Goal: Task Accomplishment & Management: Use online tool/utility

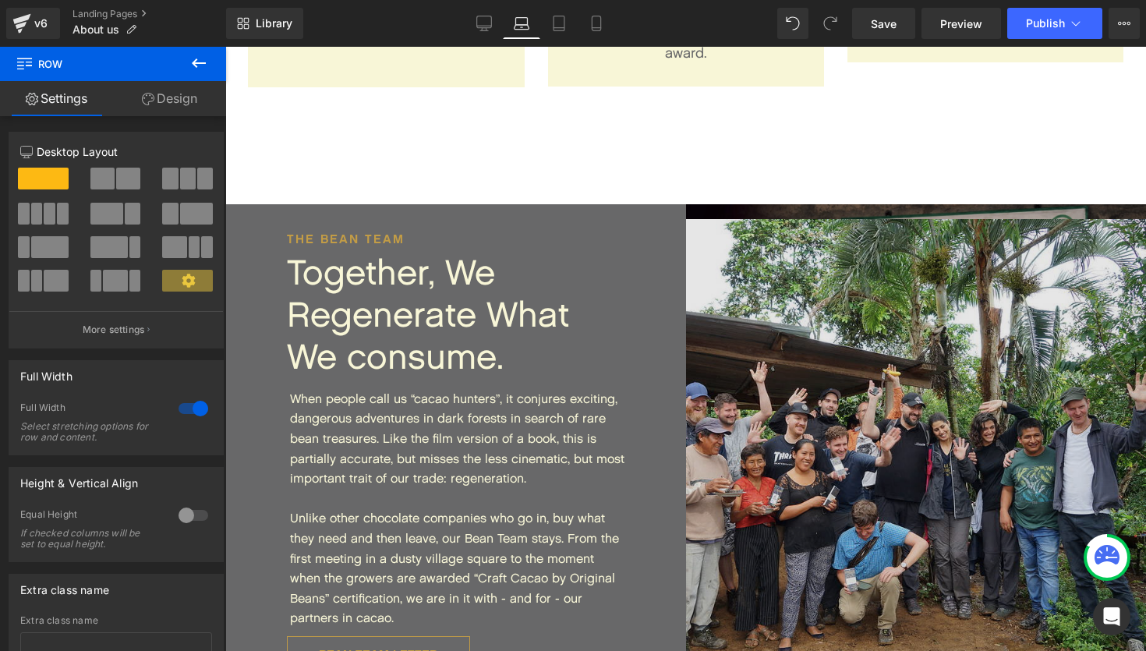
scroll to position [2647, 0]
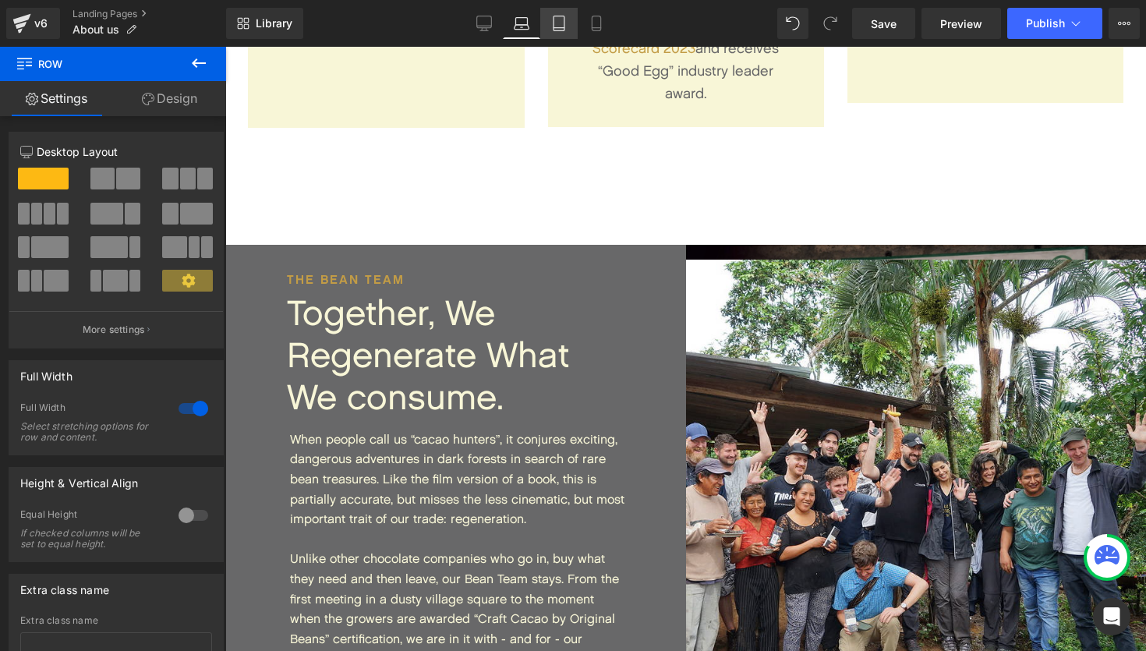
click at [551, 33] on link "Tablet" at bounding box center [558, 23] width 37 height 31
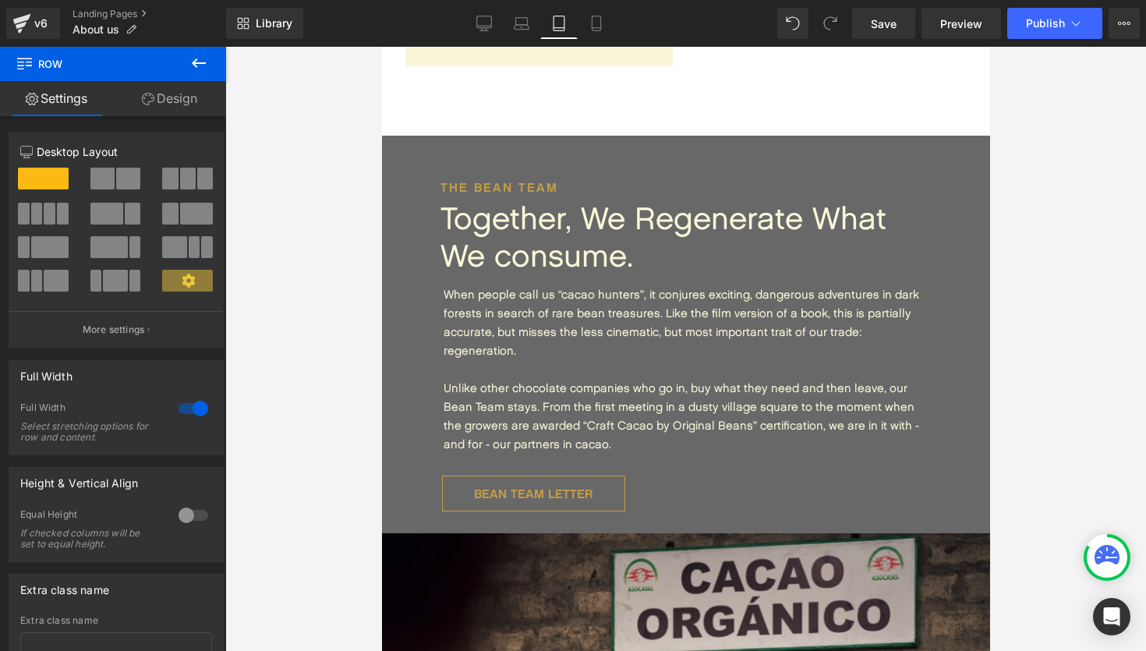
scroll to position [3530, 0]
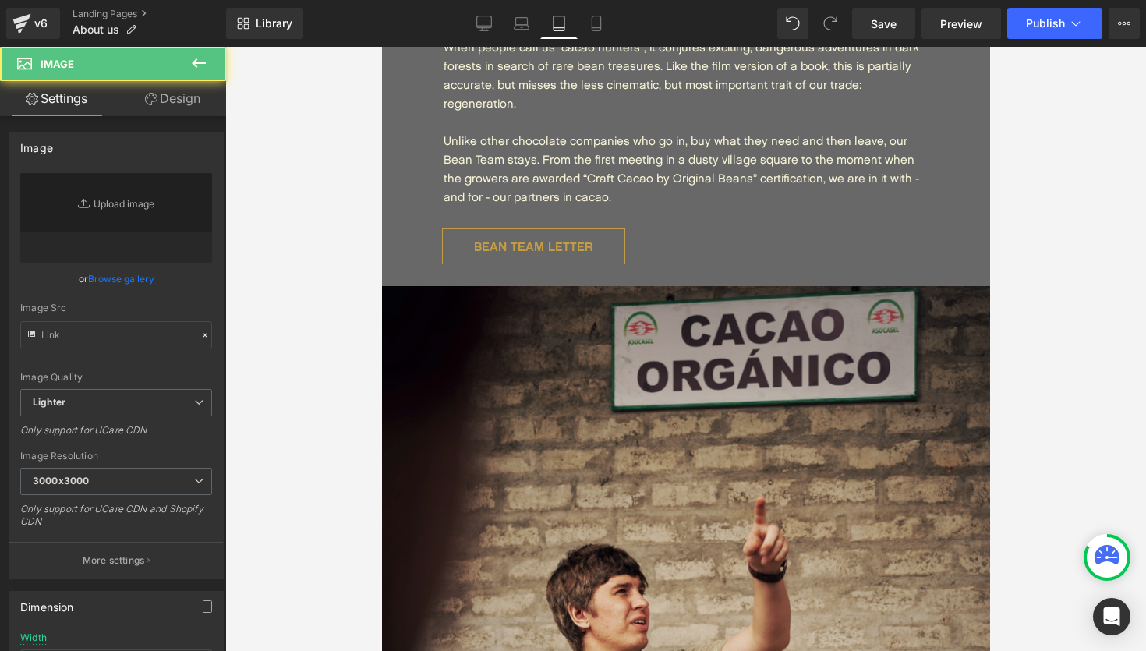
type input "[URL][DOMAIN_NAME]"
click at [678, 377] on img at bounding box center [685, 590] width 608 height 608
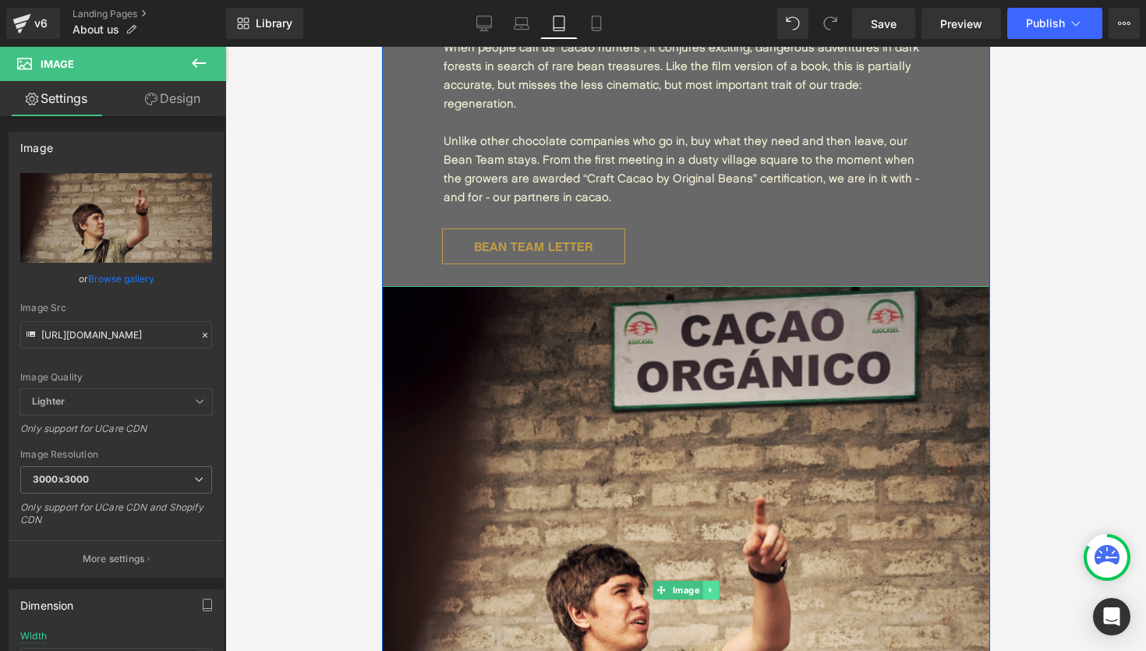
click at [713, 586] on icon at bounding box center [710, 590] width 9 height 9
click at [722, 586] on icon at bounding box center [718, 590] width 9 height 9
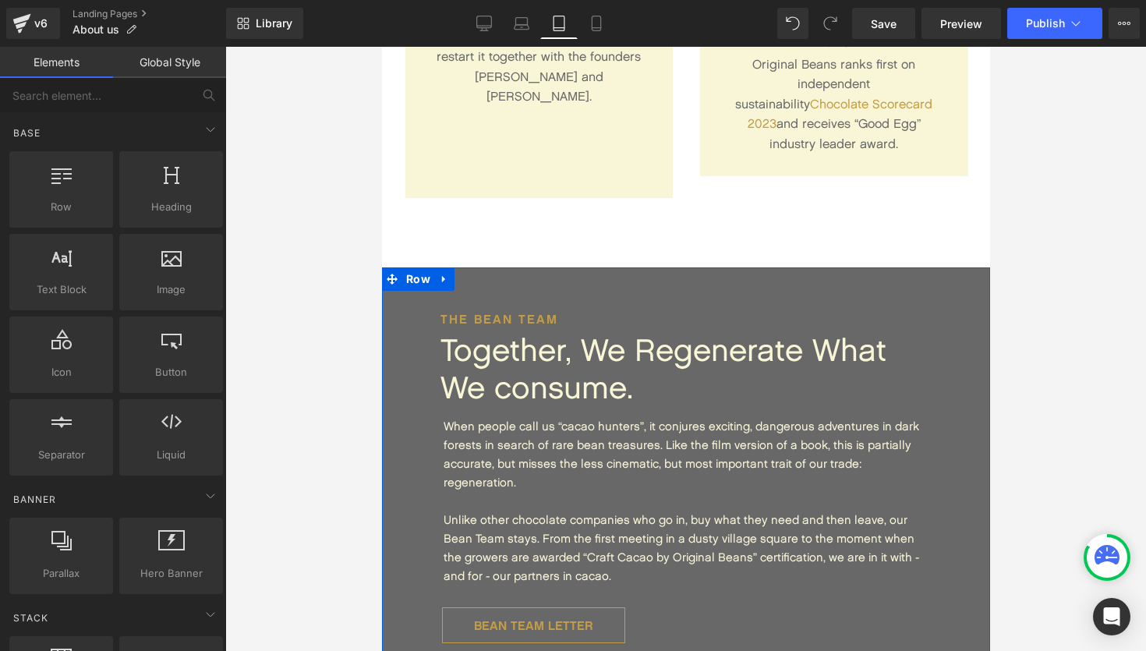
scroll to position [3091, 0]
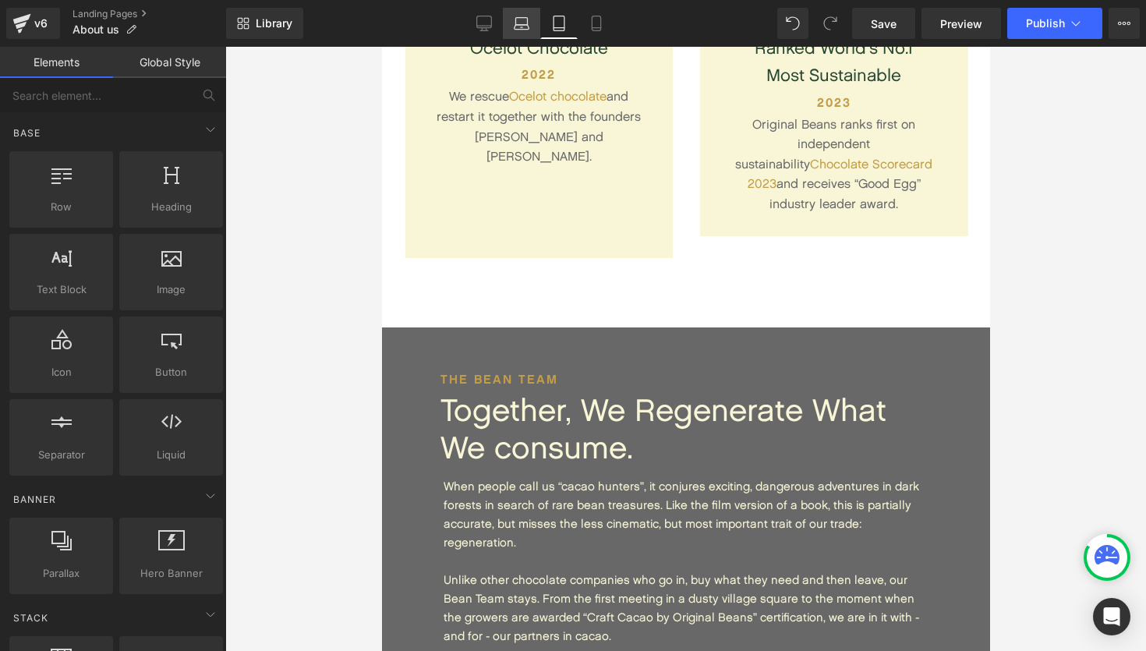
click at [528, 30] on icon at bounding box center [522, 27] width 15 height 5
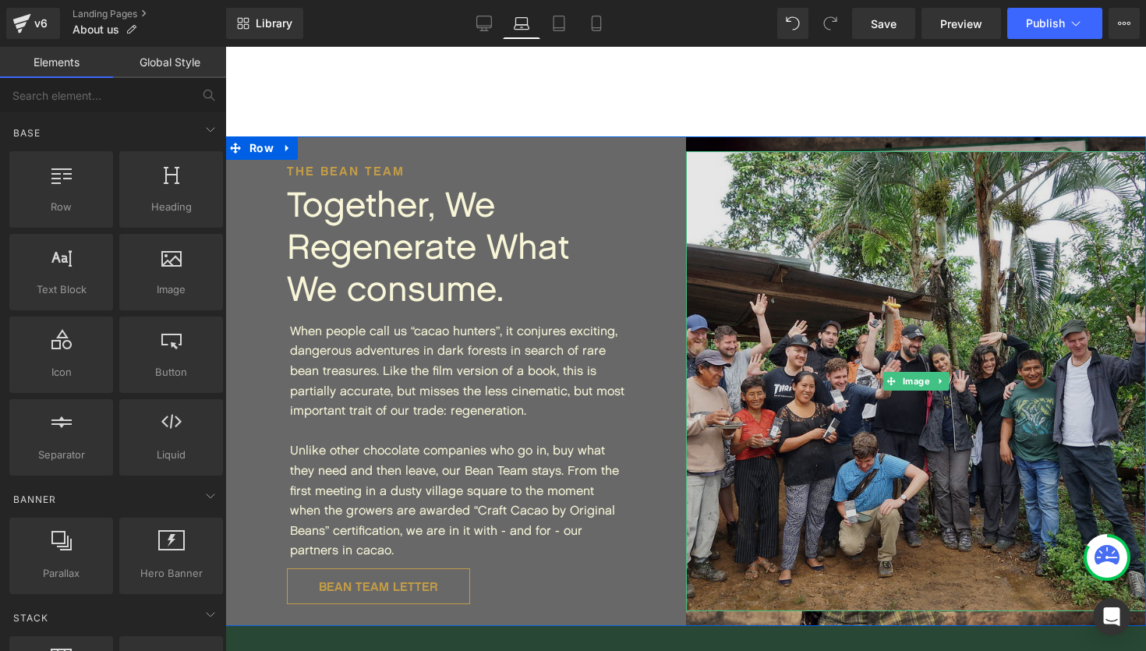
scroll to position [2749, 0]
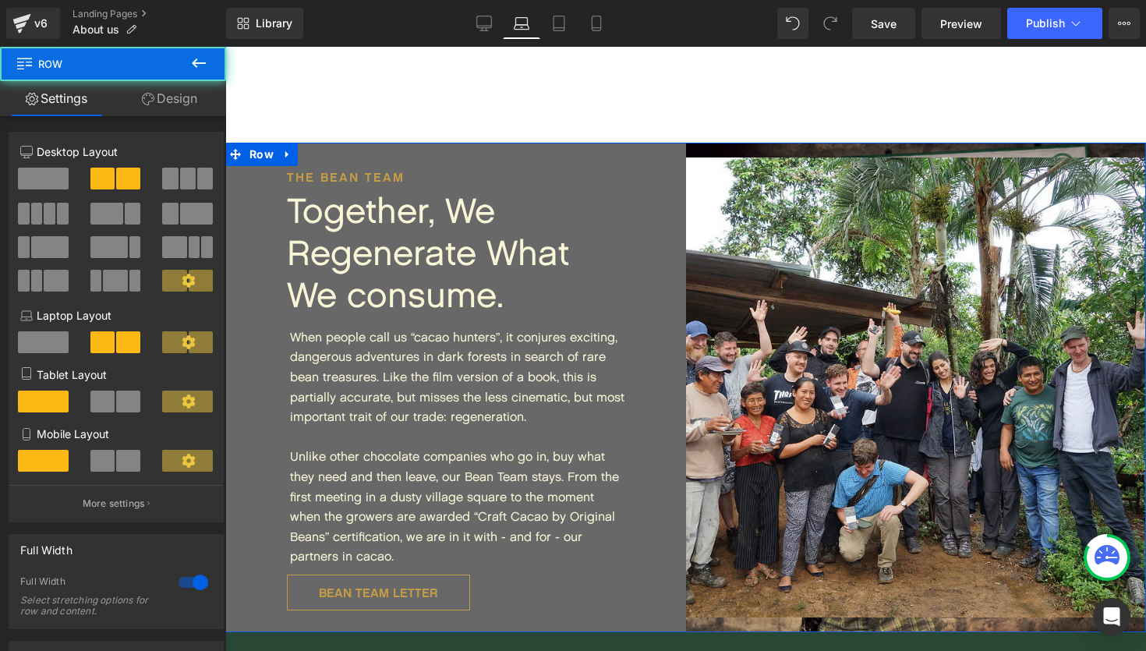
click at [798, 143] on div "Image" at bounding box center [916, 388] width 461 height 490
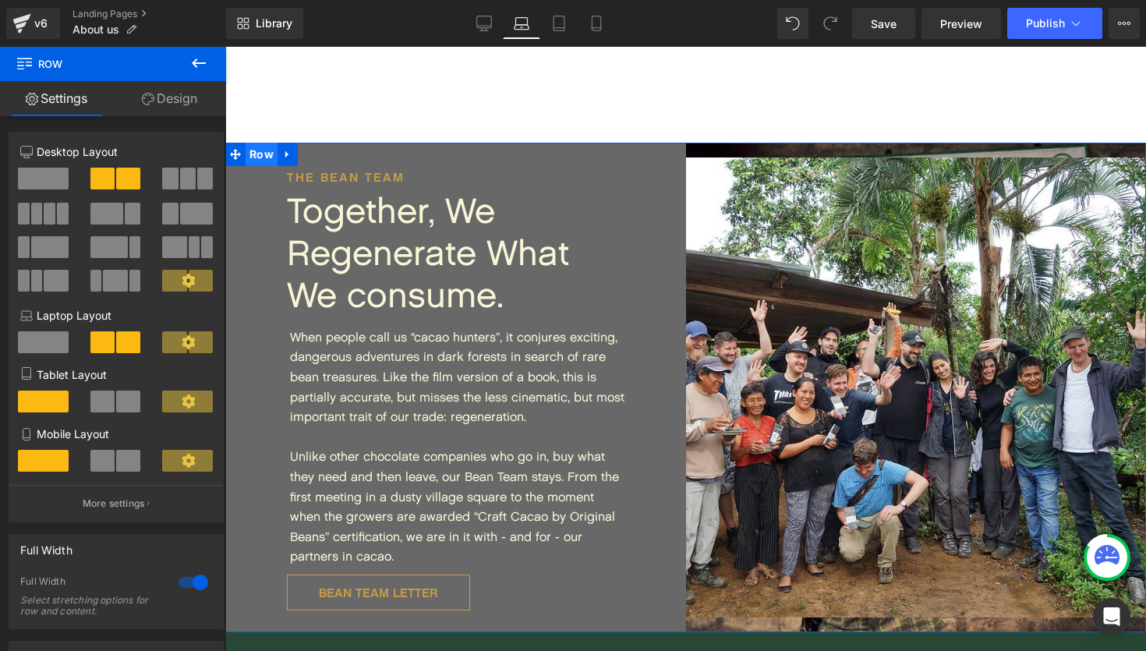
click at [261, 143] on span "Row" at bounding box center [262, 154] width 32 height 23
click at [918, 379] on span "Image" at bounding box center [916, 388] width 34 height 19
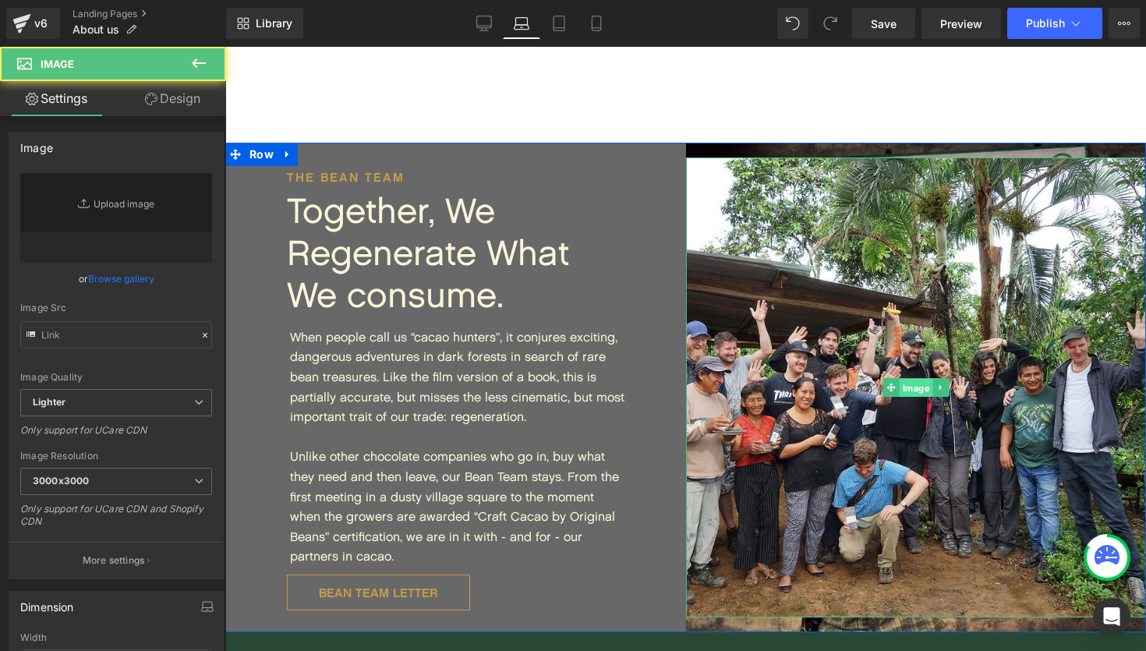
type input "[URL][DOMAIN_NAME]"
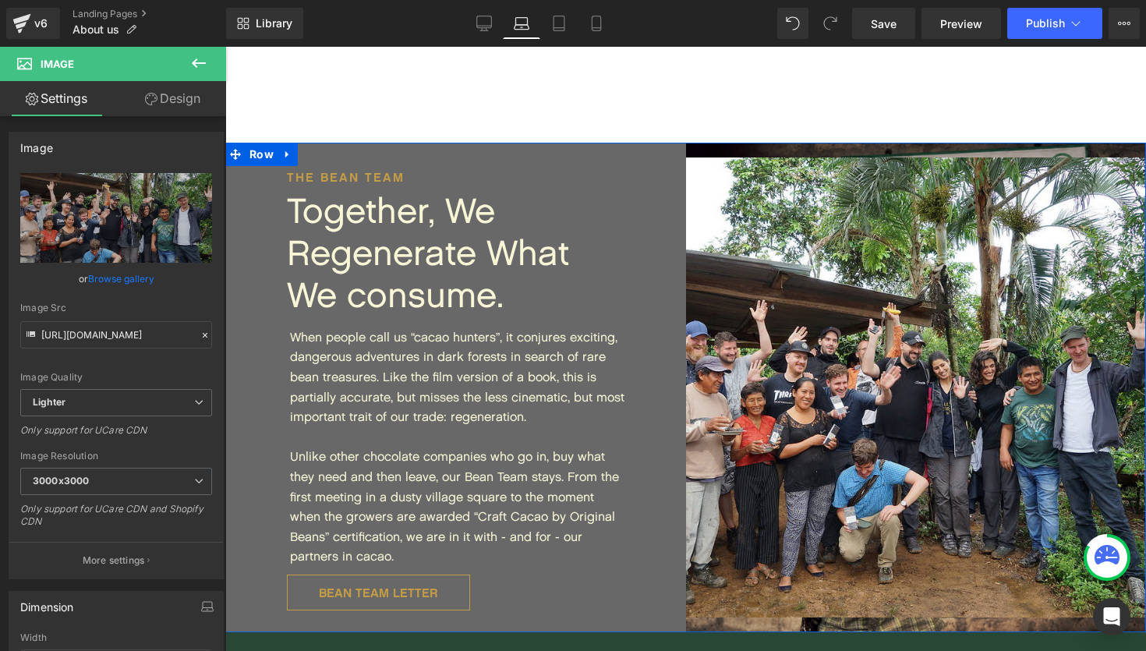
click at [855, 143] on div "Image" at bounding box center [916, 388] width 461 height 490
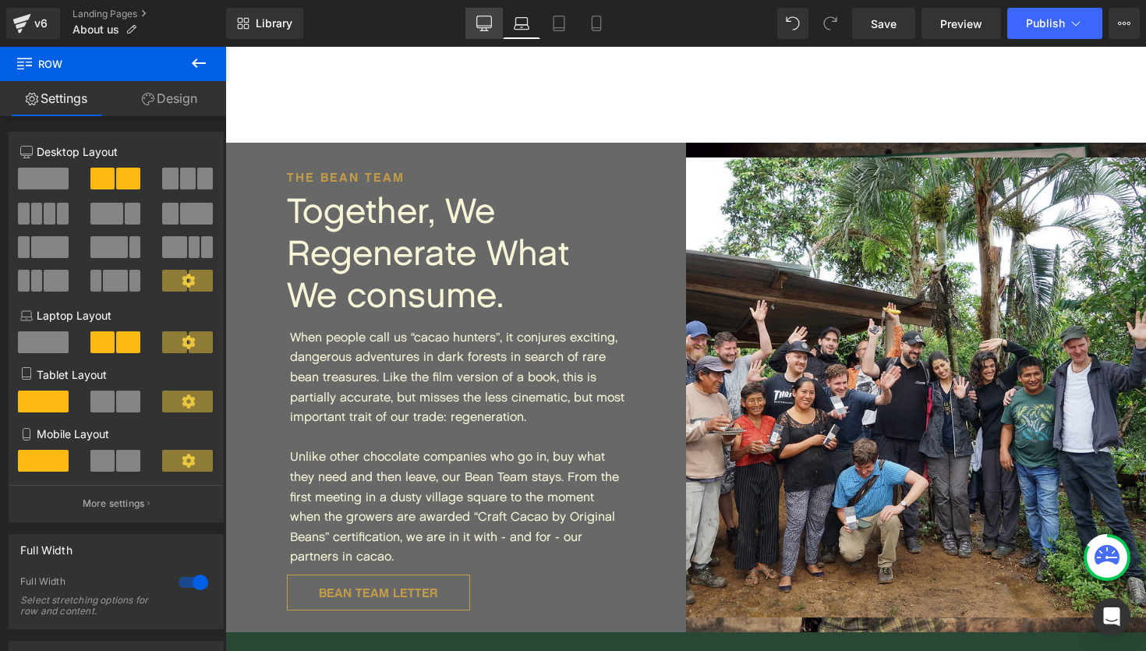
click at [480, 34] on link "Desktop" at bounding box center [484, 23] width 37 height 31
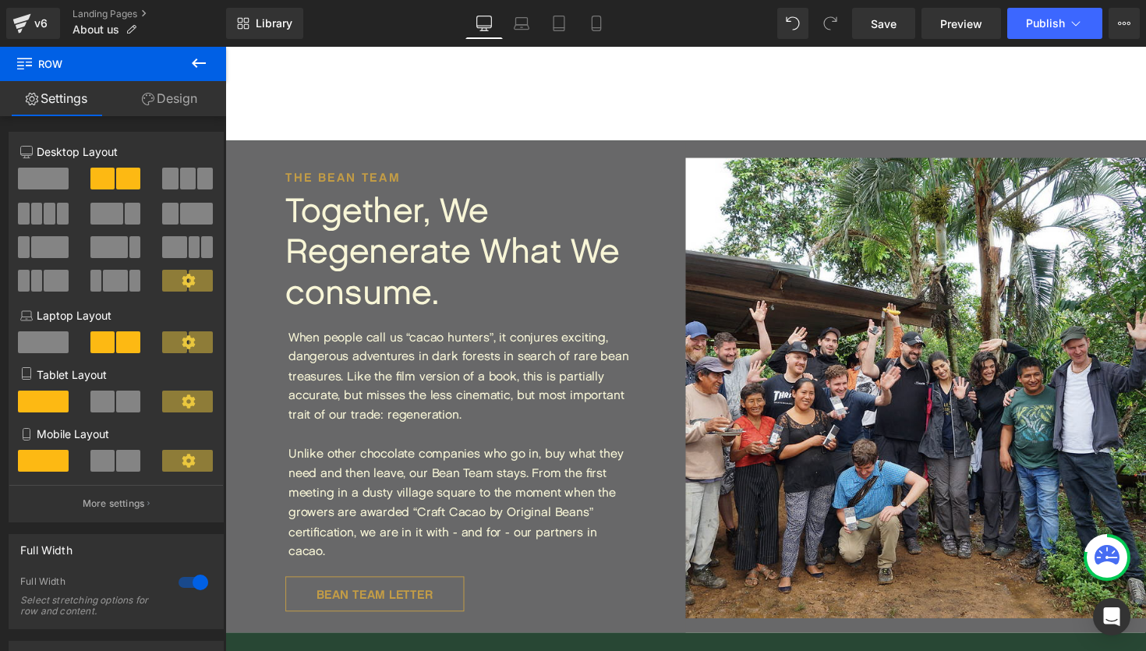
scroll to position [0, 0]
click at [839, 145] on div "Image" at bounding box center [933, 395] width 472 height 501
click at [529, 23] on icon at bounding box center [522, 24] width 16 height 16
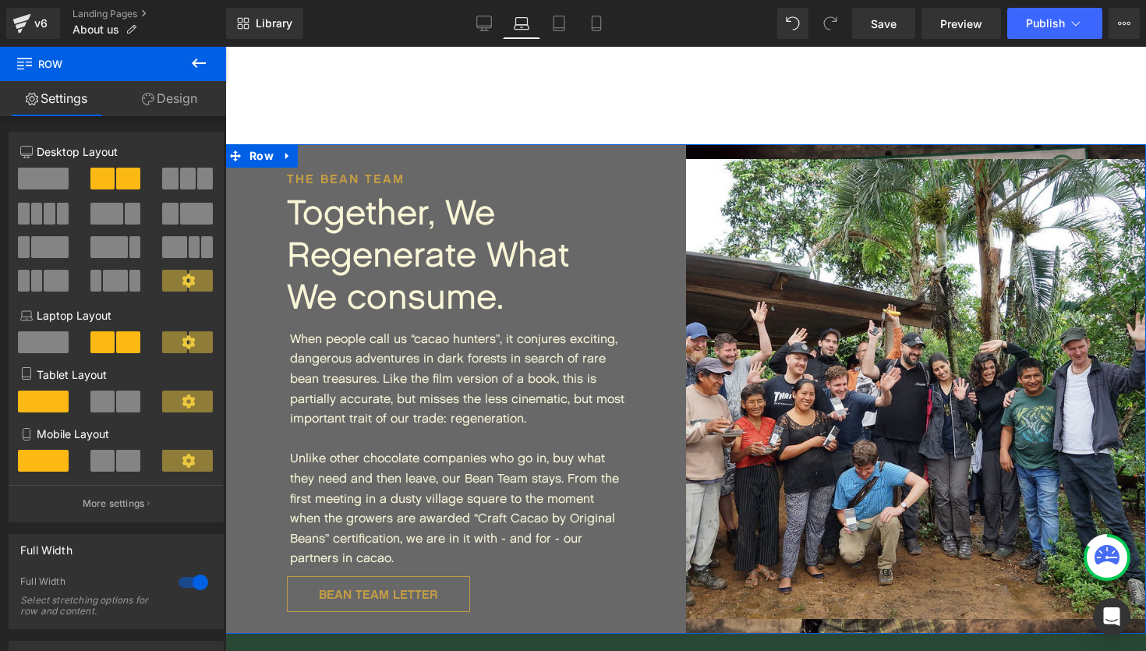
click at [744, 144] on div "Image" at bounding box center [916, 389] width 461 height 490
click at [263, 144] on span "Row" at bounding box center [262, 155] width 32 height 23
click at [155, 104] on link "Design" at bounding box center [169, 98] width 113 height 35
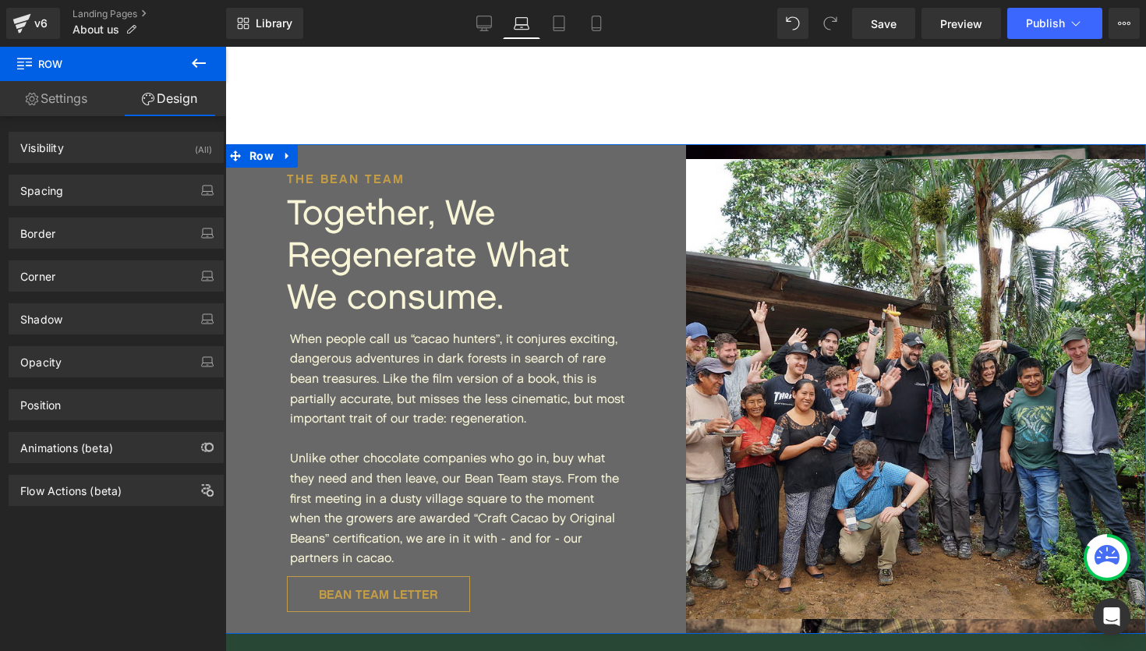
click at [713, 144] on div "Image" at bounding box center [916, 389] width 461 height 490
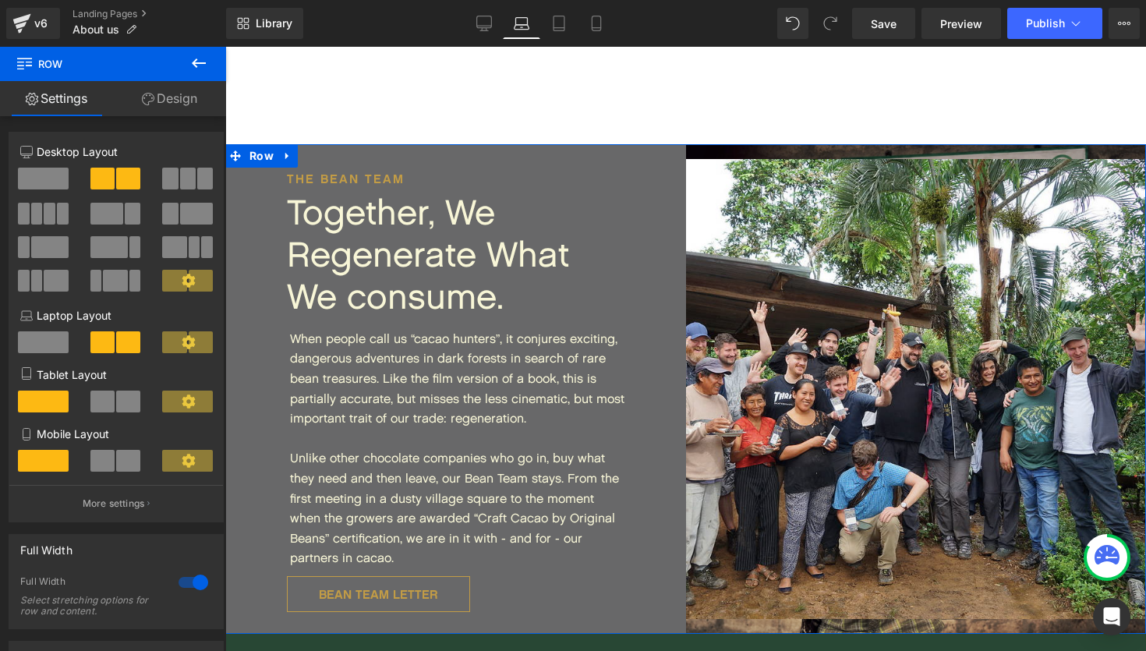
click at [185, 94] on link "Design" at bounding box center [169, 98] width 113 height 35
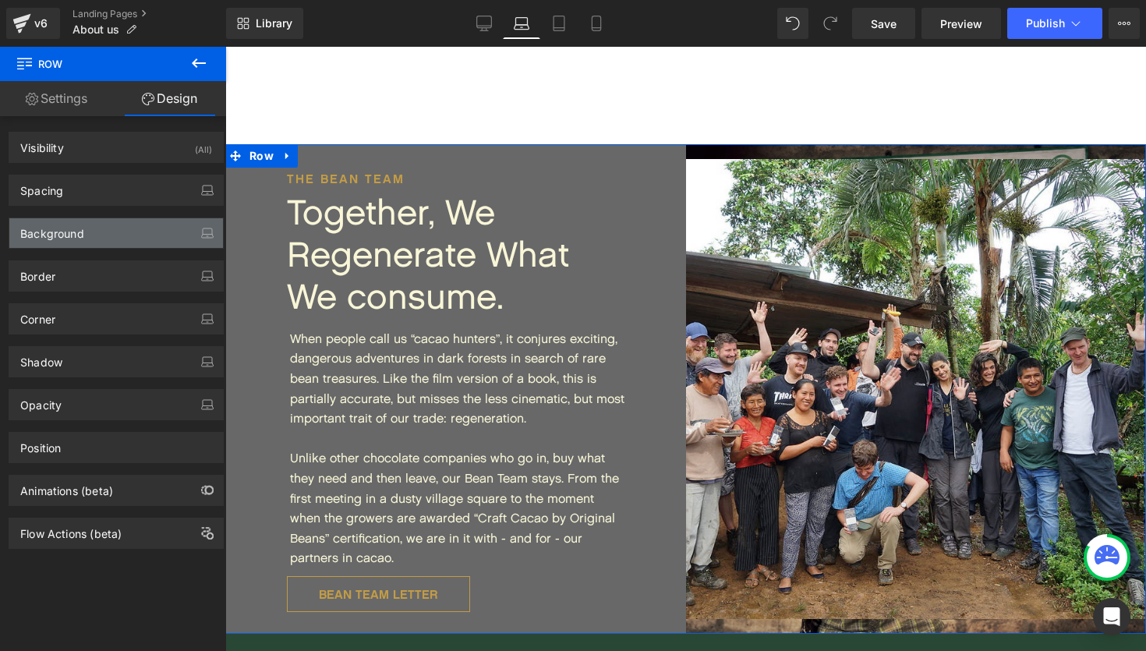
click at [106, 242] on div "Background" at bounding box center [116, 233] width 214 height 30
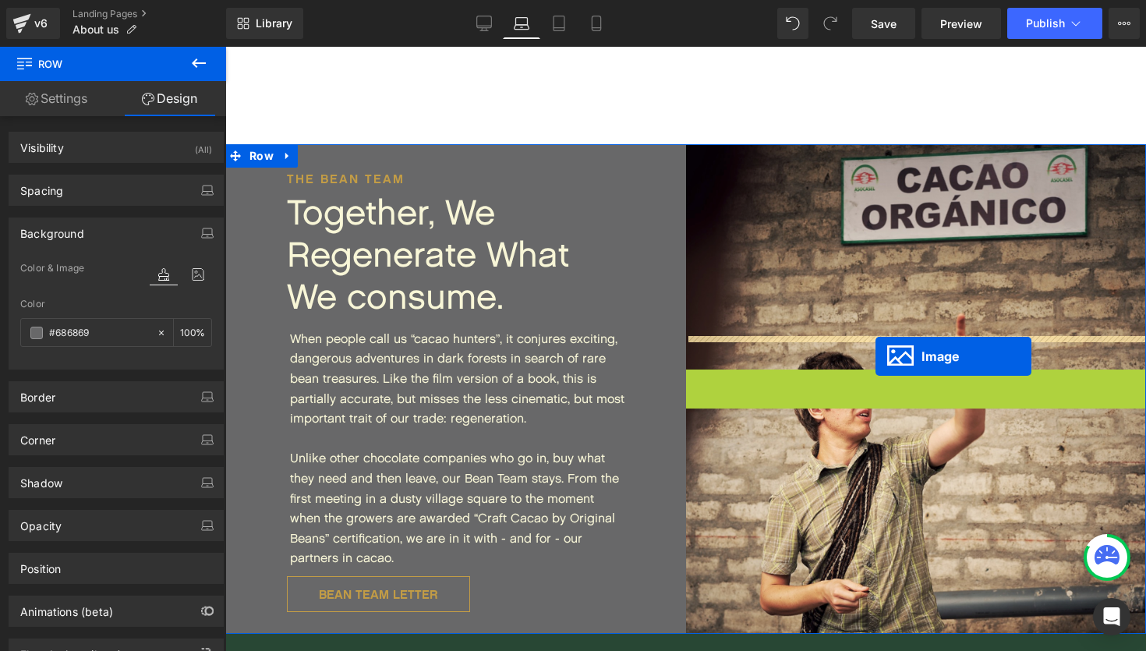
drag, startPoint x: 892, startPoint y: 354, endPoint x: 876, endPoint y: 356, distance: 16.5
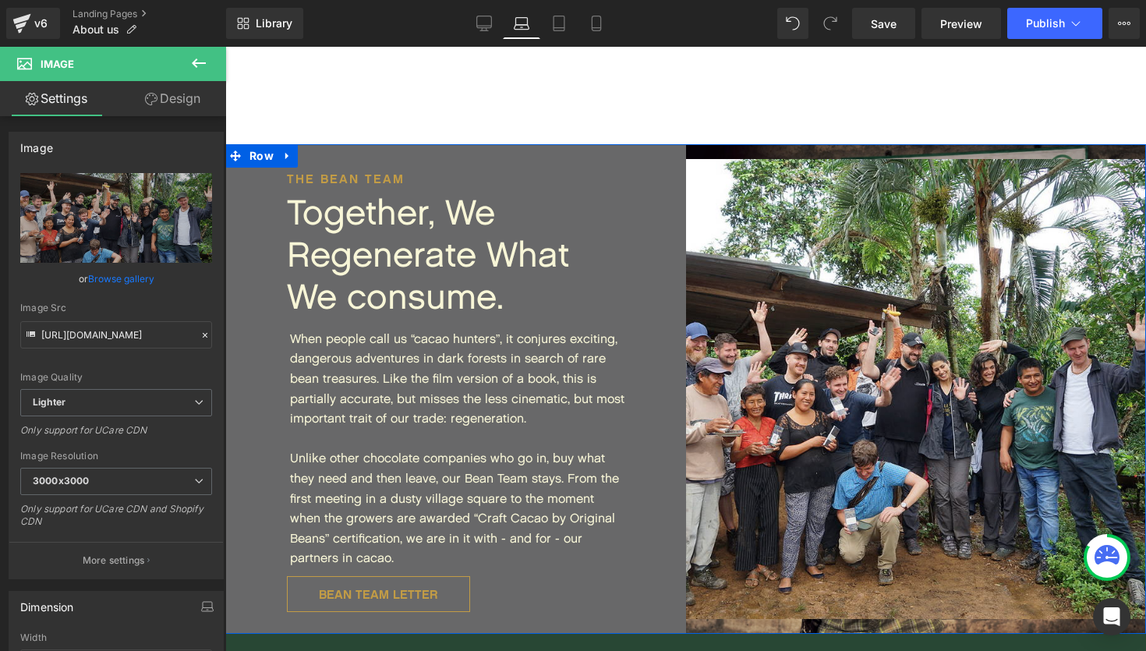
click at [837, 144] on div "Image" at bounding box center [916, 389] width 461 height 490
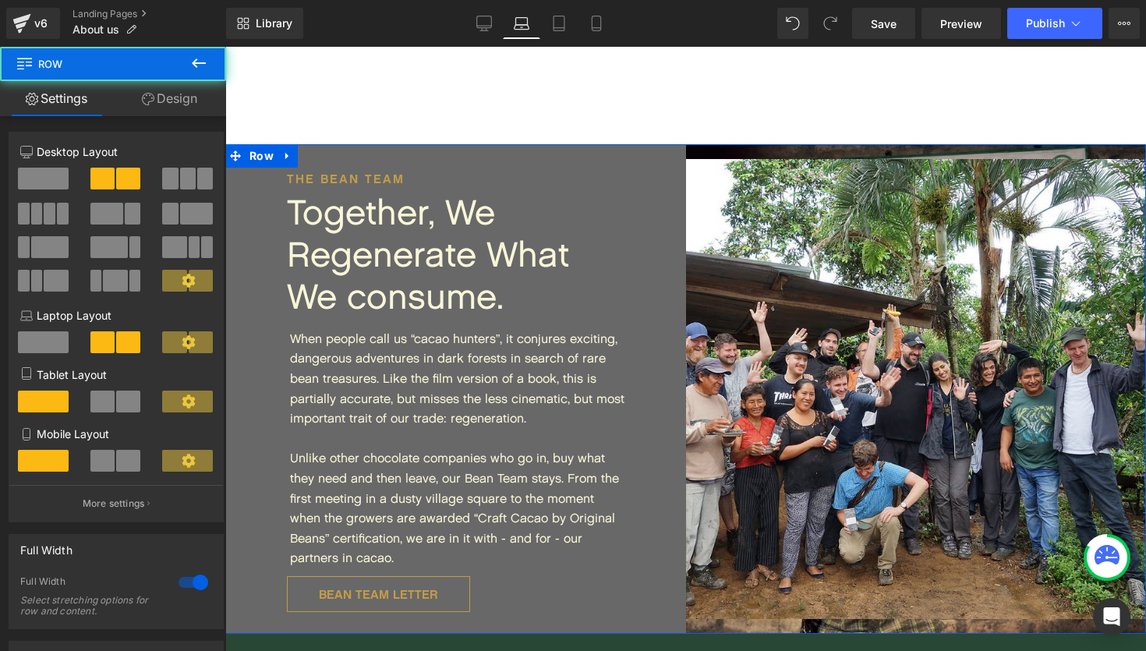
click at [831, 144] on div "Image" at bounding box center [916, 389] width 461 height 490
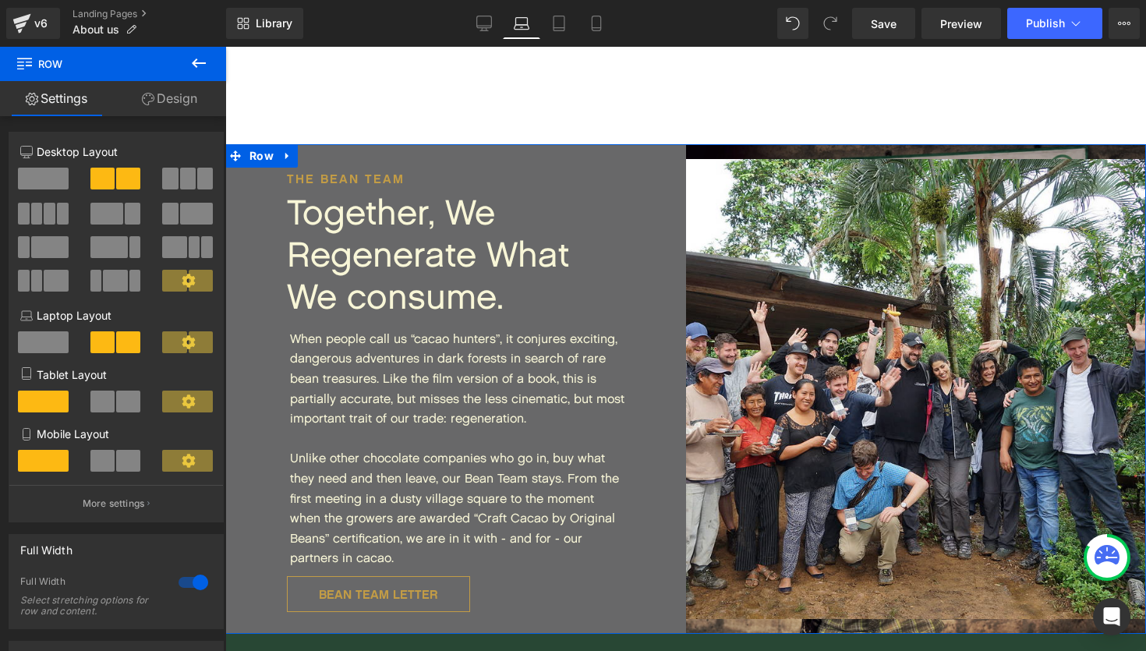
click at [183, 106] on link "Design" at bounding box center [169, 98] width 113 height 35
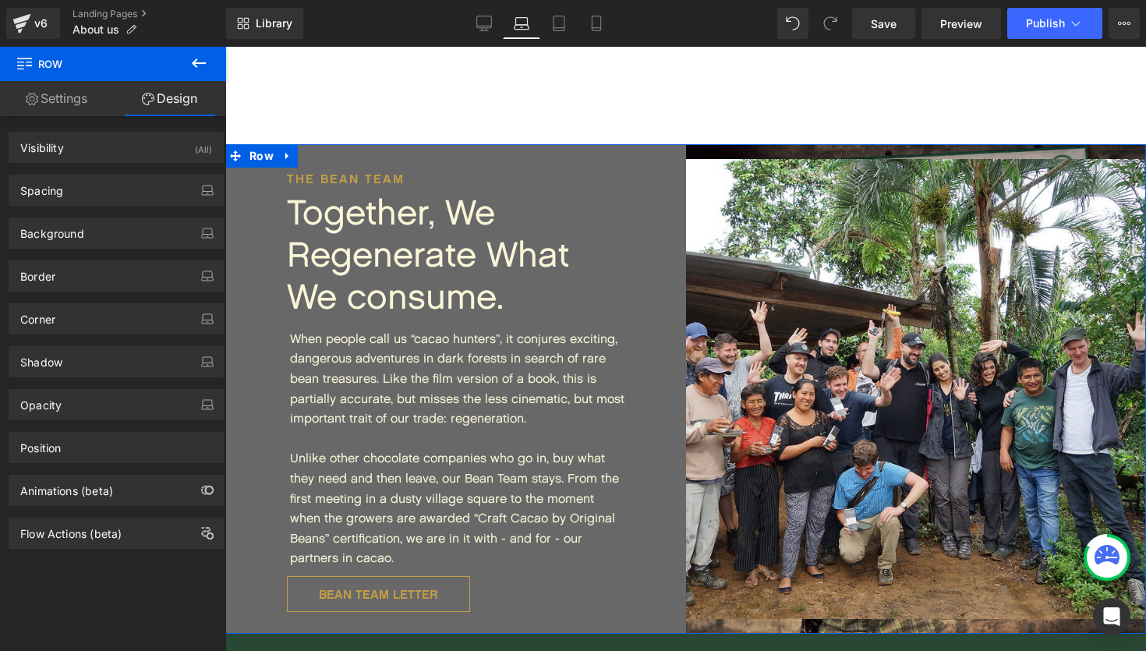
type input "[URL][DOMAIN_NAME]"
click at [117, 224] on div "Background" at bounding box center [116, 233] width 214 height 30
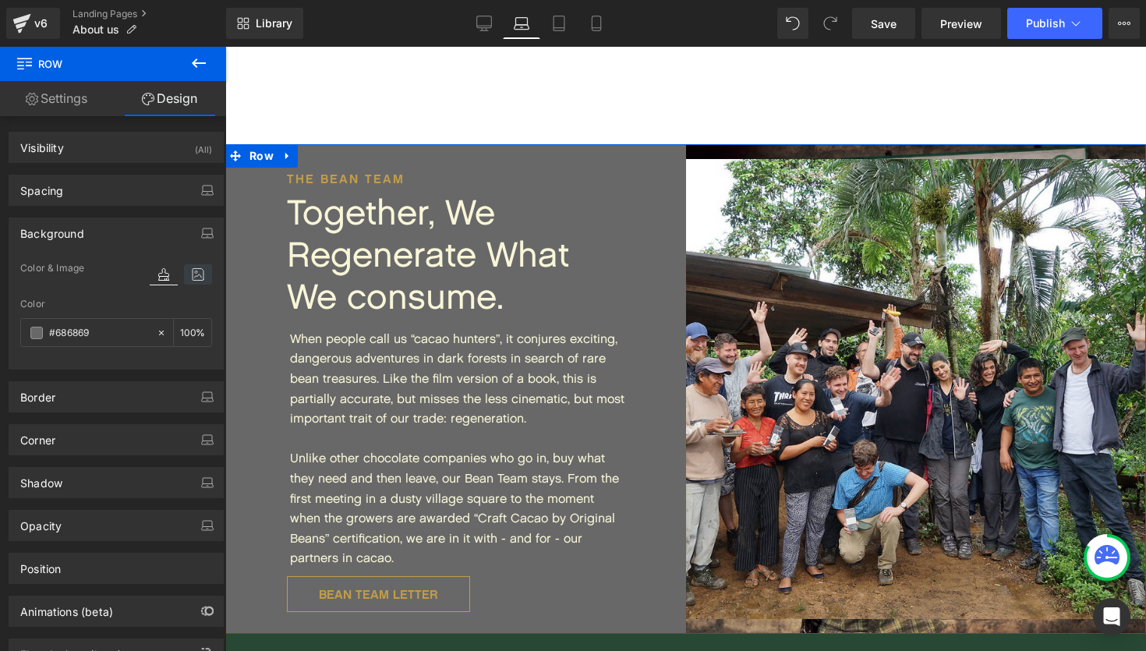
click at [199, 279] on icon at bounding box center [198, 274] width 28 height 20
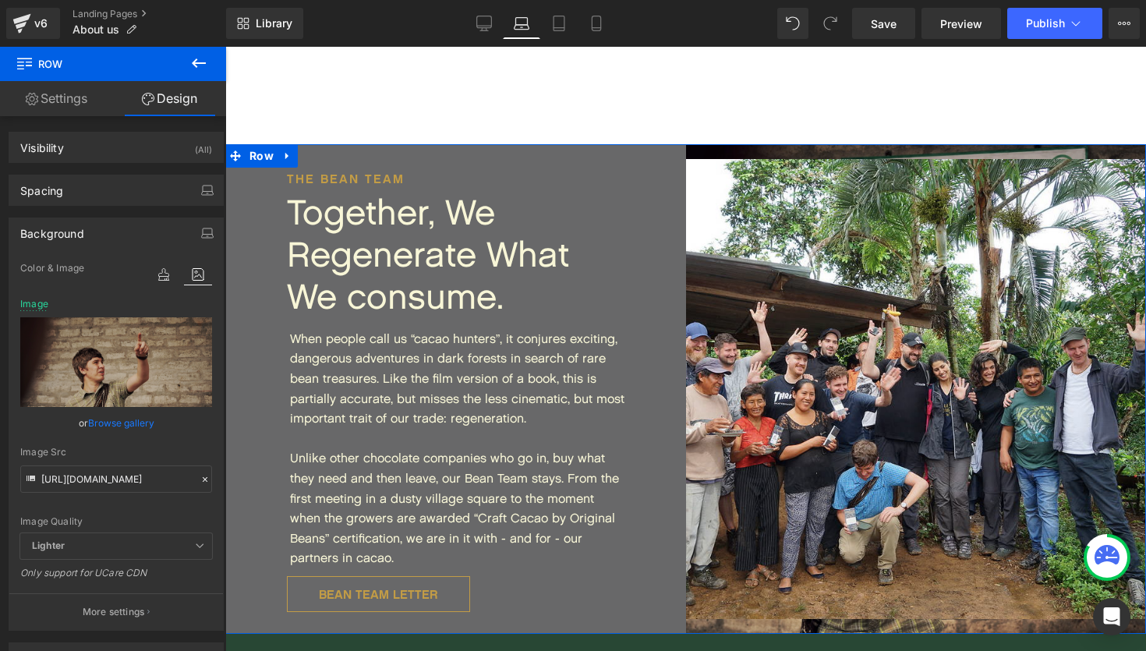
click at [207, 478] on icon at bounding box center [205, 479] width 5 height 5
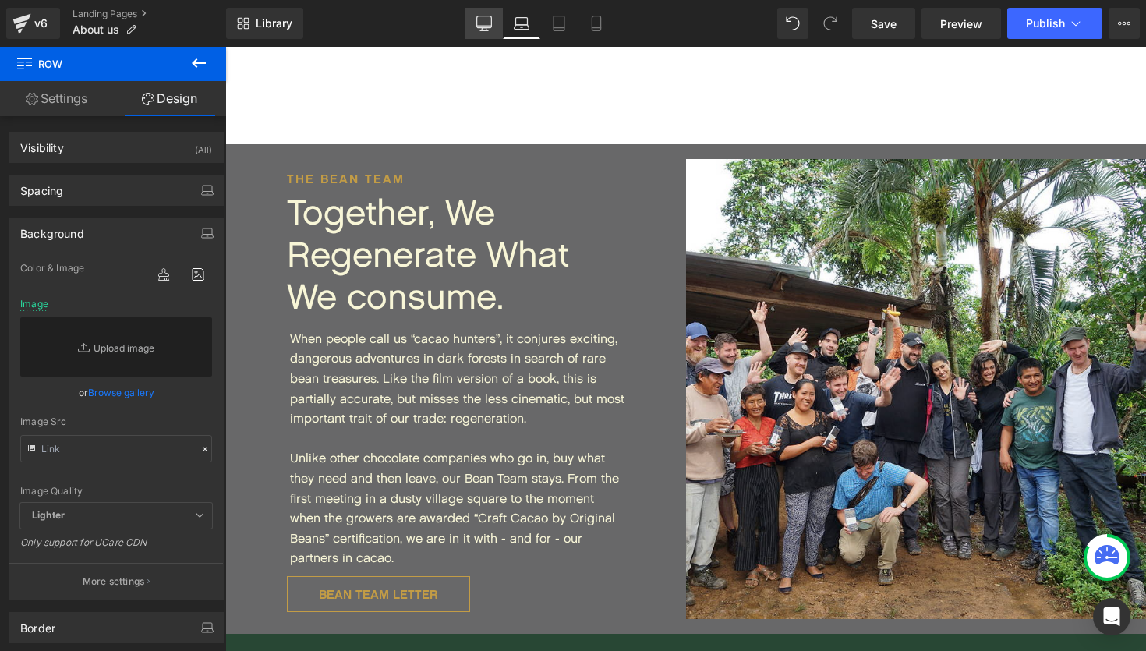
click at [490, 27] on icon at bounding box center [484, 24] width 16 height 16
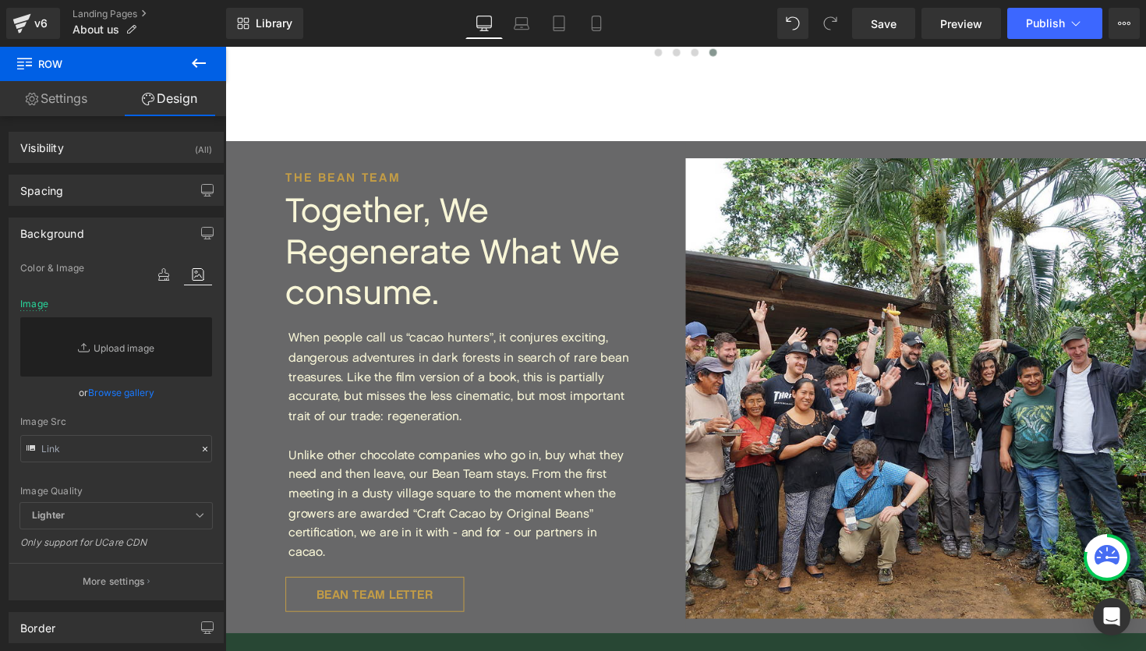
scroll to position [5625, 944]
click at [522, 26] on icon at bounding box center [522, 27] width 15 height 5
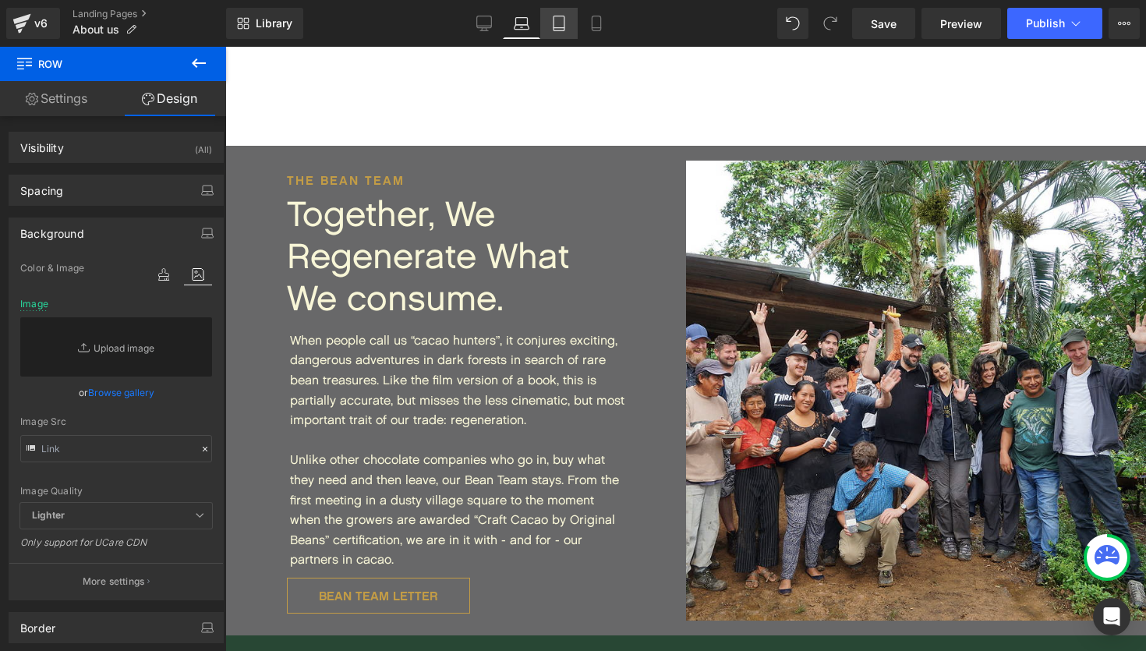
scroll to position [5693, 921]
click at [564, 26] on icon at bounding box center [559, 24] width 16 height 16
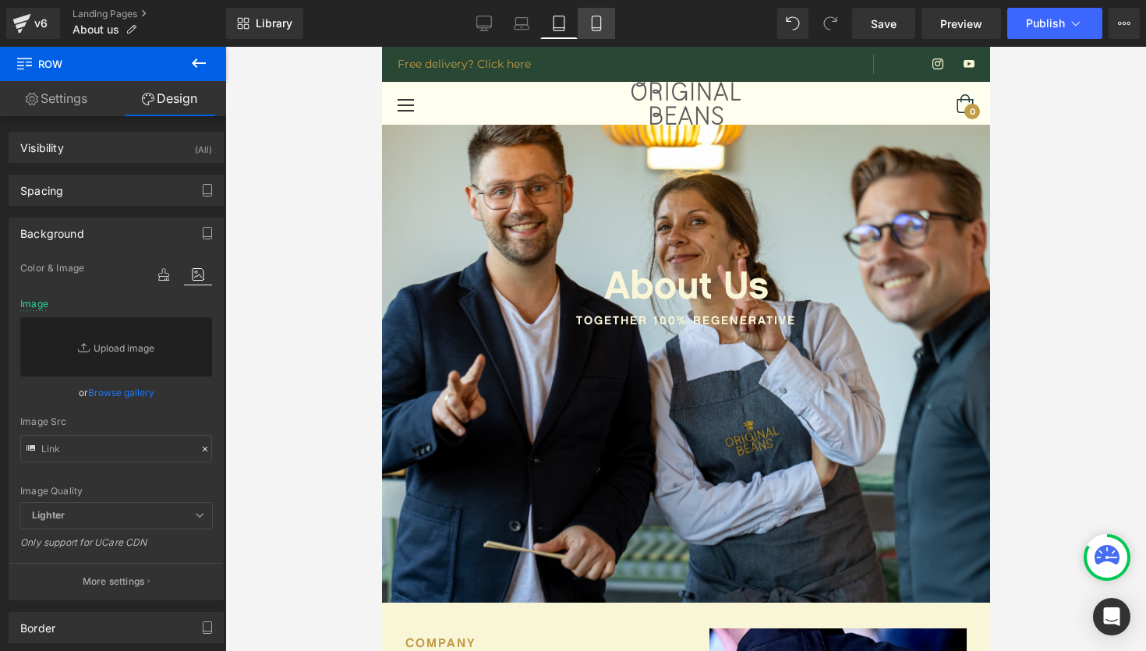
click at [591, 33] on link "Mobile" at bounding box center [596, 23] width 37 height 31
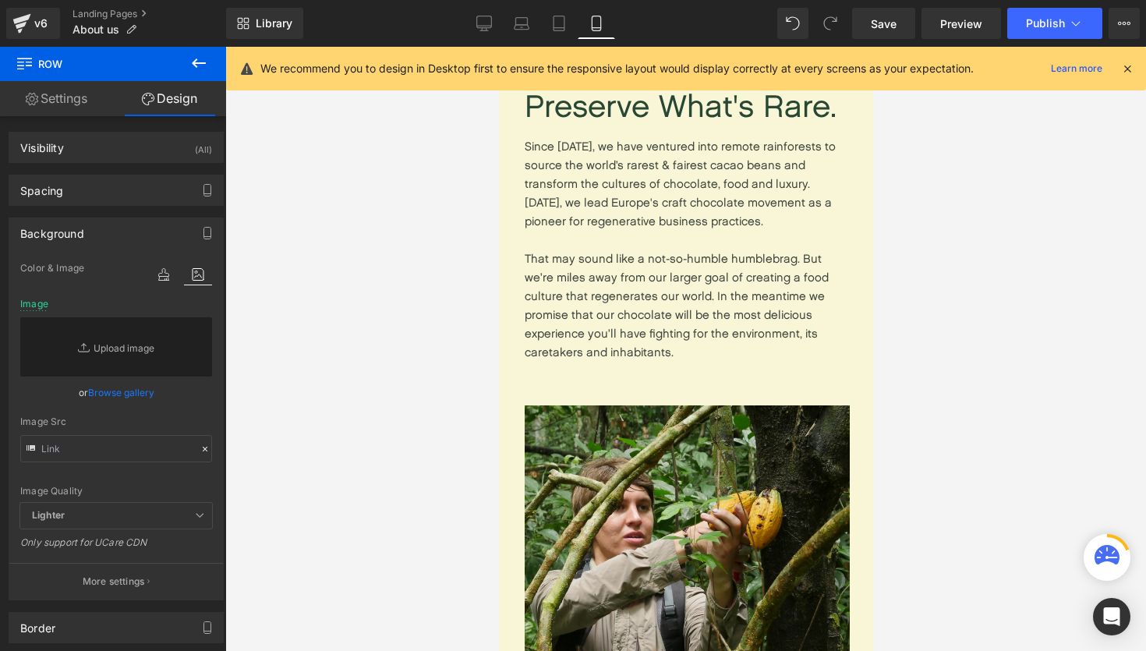
type input "[URL][DOMAIN_NAME]"
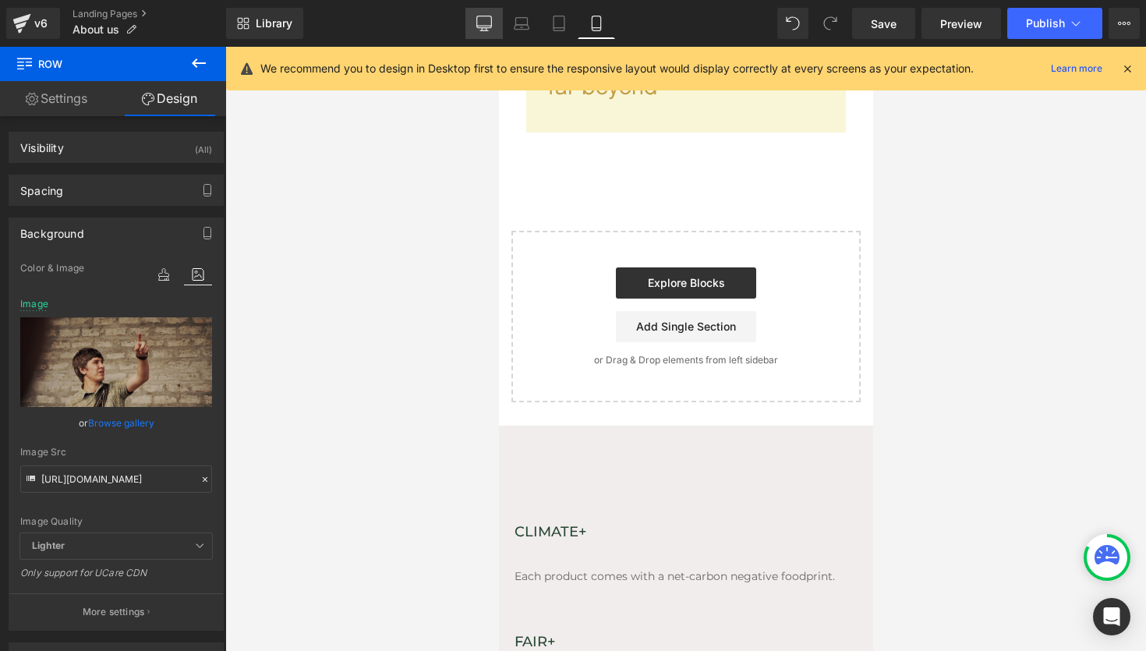
click at [488, 21] on icon at bounding box center [484, 24] width 16 height 16
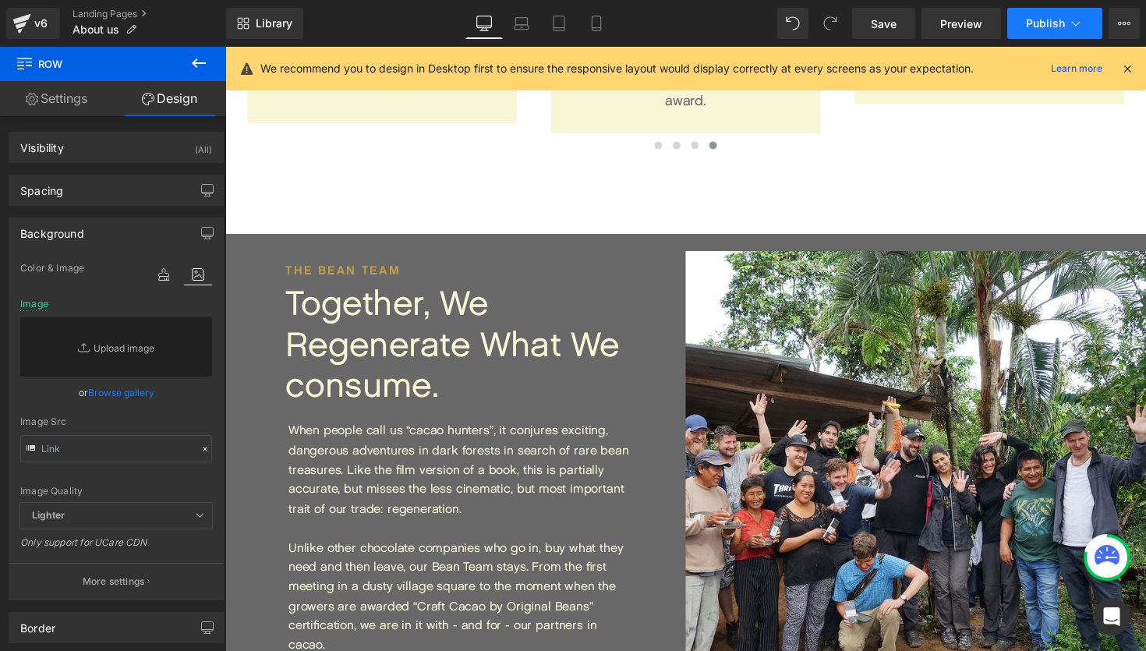
click at [1087, 18] on button "Publish" at bounding box center [1054, 23] width 95 height 31
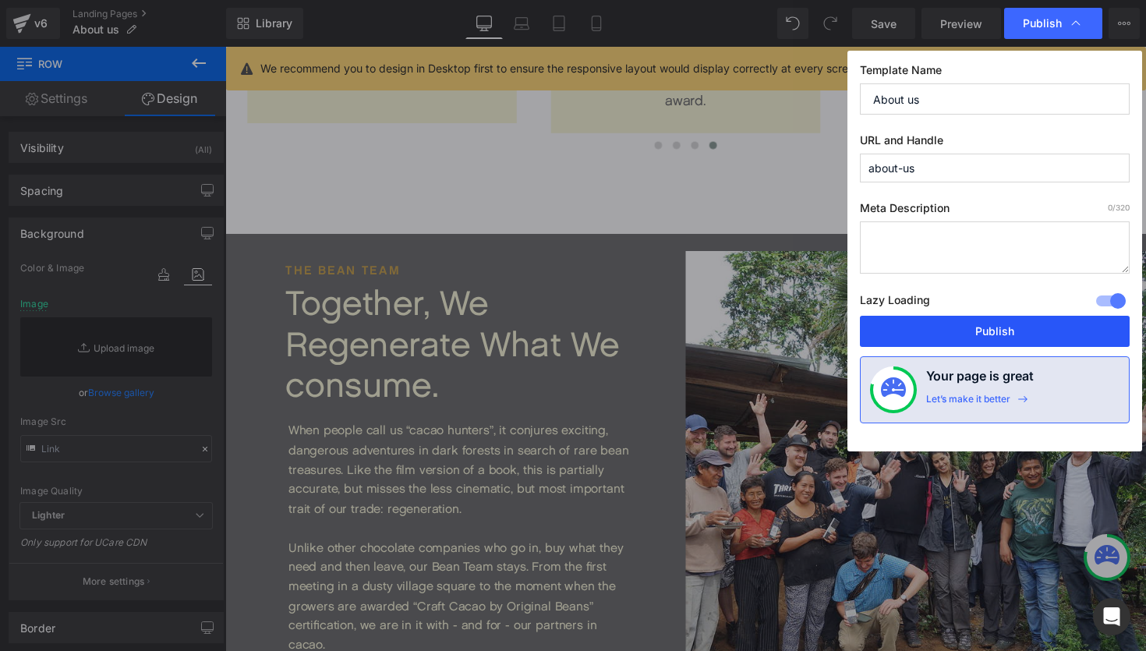
click at [1002, 328] on button "Publish" at bounding box center [995, 331] width 270 height 31
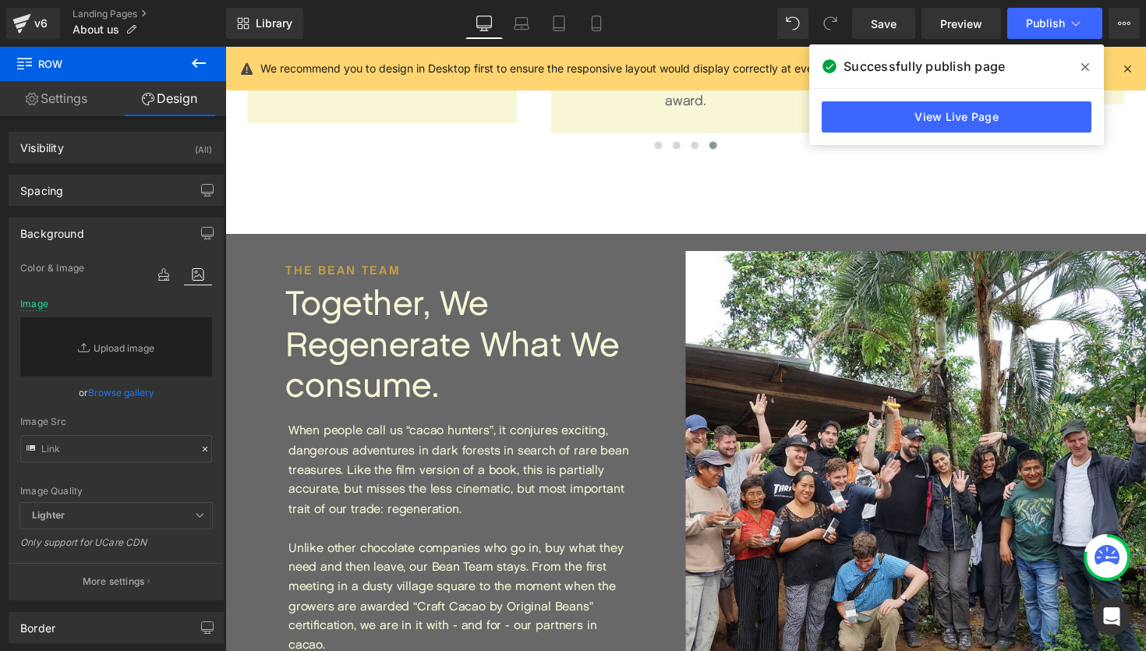
click at [1087, 66] on icon at bounding box center [1086, 67] width 8 height 8
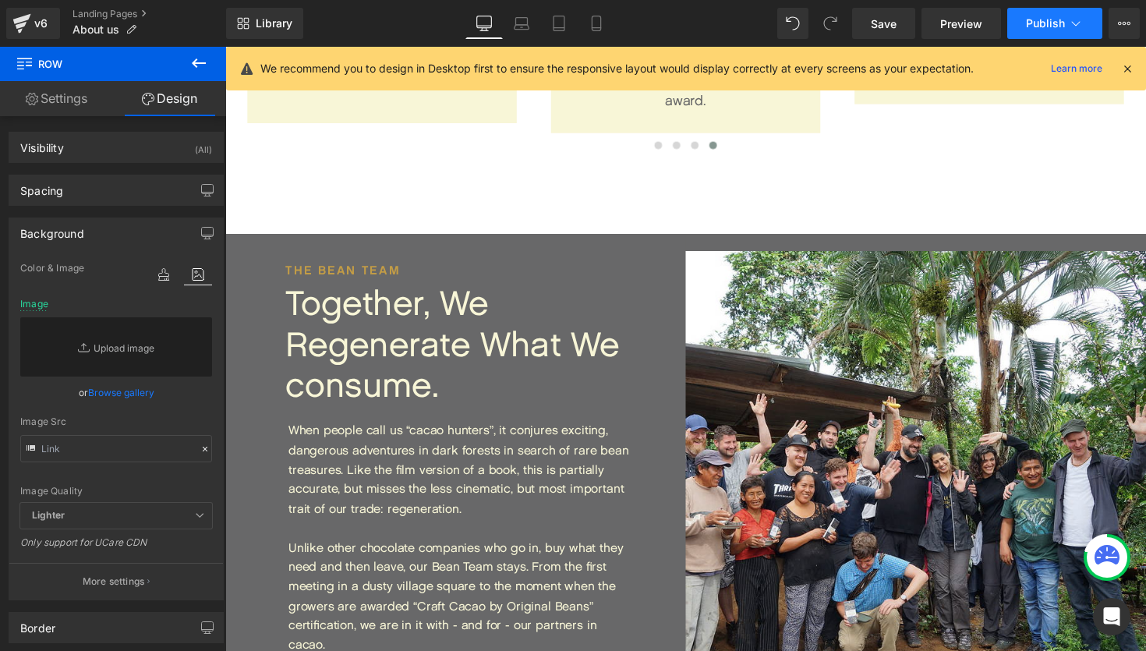
click at [1064, 20] on span "Publish" at bounding box center [1045, 23] width 39 height 12
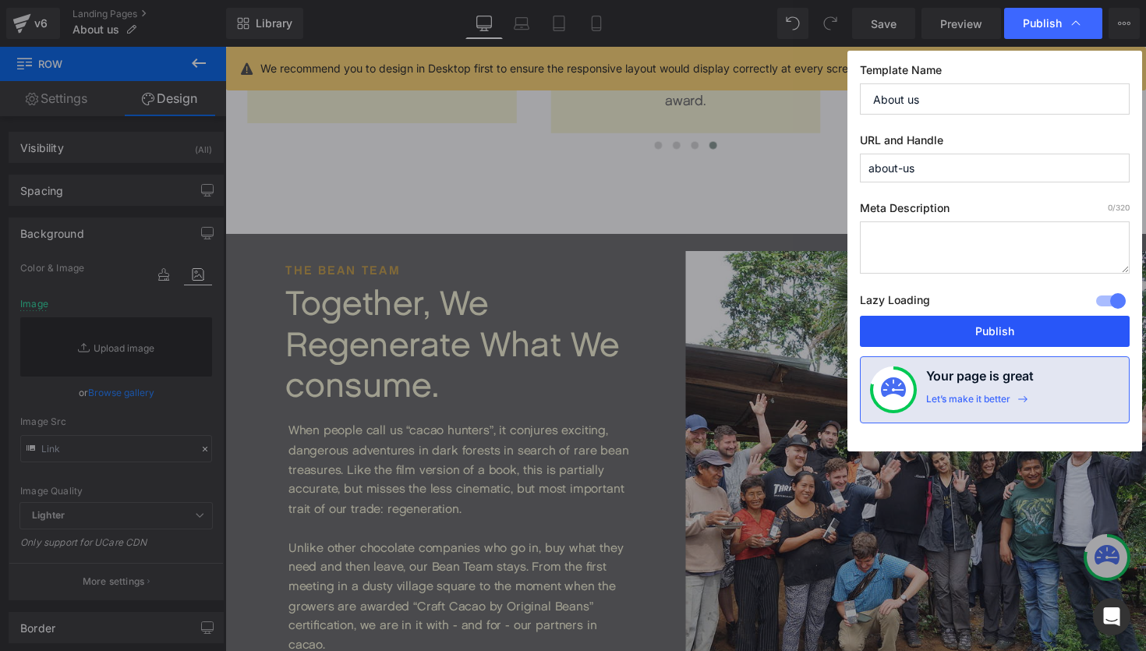
click at [996, 333] on button "Publish" at bounding box center [995, 331] width 270 height 31
